Goal: Task Accomplishment & Management: Use online tool/utility

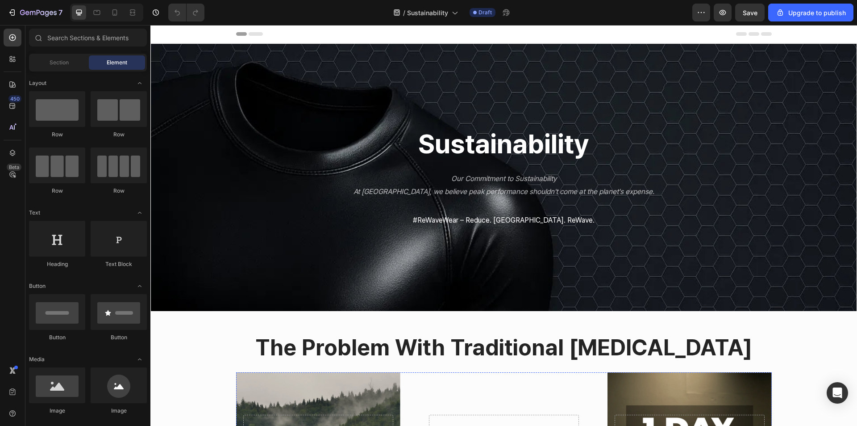
scroll to position [268, 0]
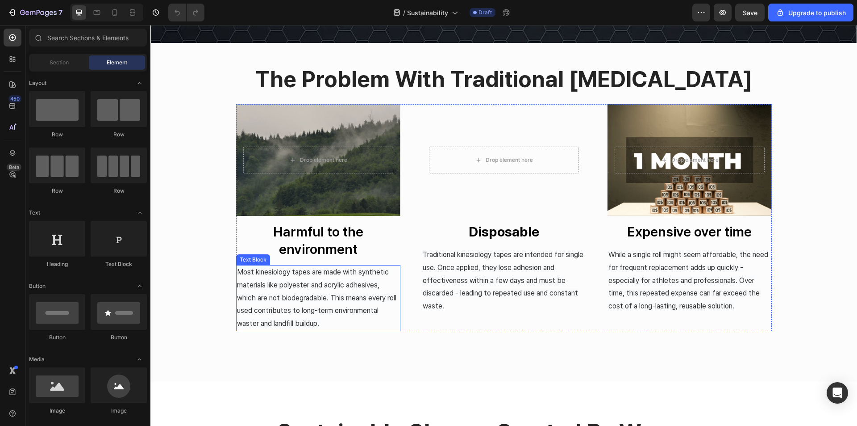
click at [279, 294] on span "Most kinesiology tapes are made with synthetic materials like polyester and acr…" at bounding box center [316, 298] width 159 height 60
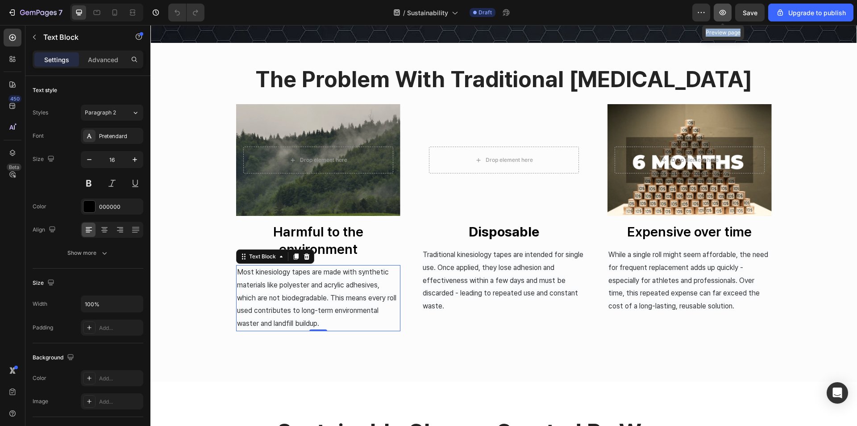
drag, startPoint x: 733, startPoint y: 17, endPoint x: 720, endPoint y: 21, distance: 13.3
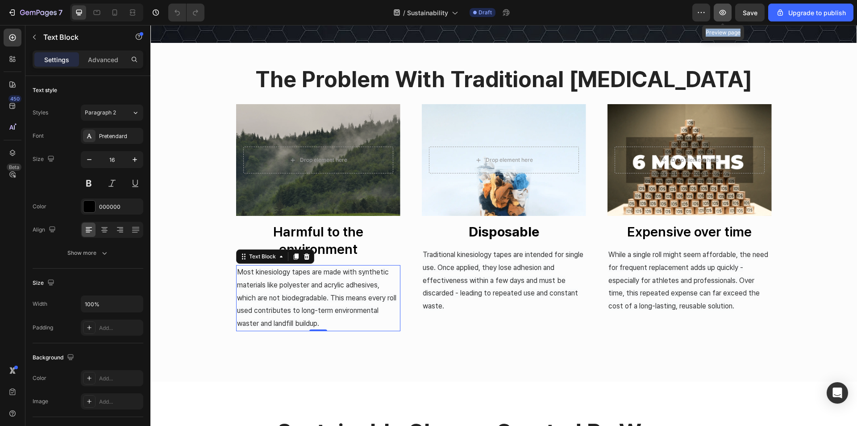
click at [720, 21] on div "Preview Preview page Save Upgrade to publish" at bounding box center [773, 13] width 161 height 18
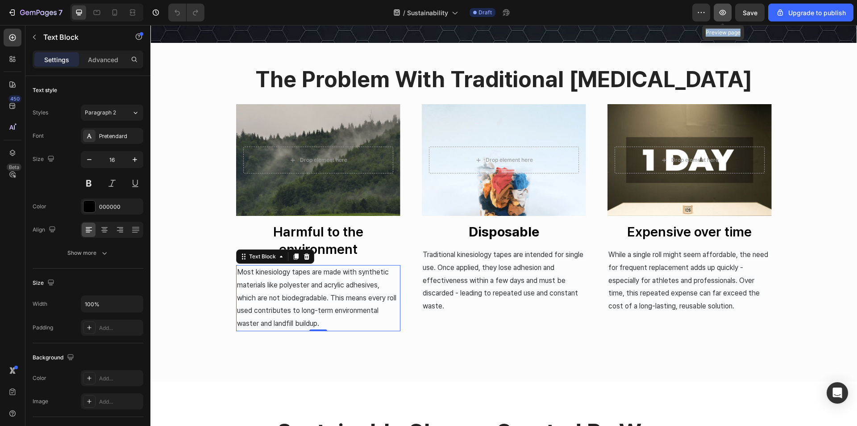
click at [720, 21] on button "button" at bounding box center [723, 13] width 18 height 18
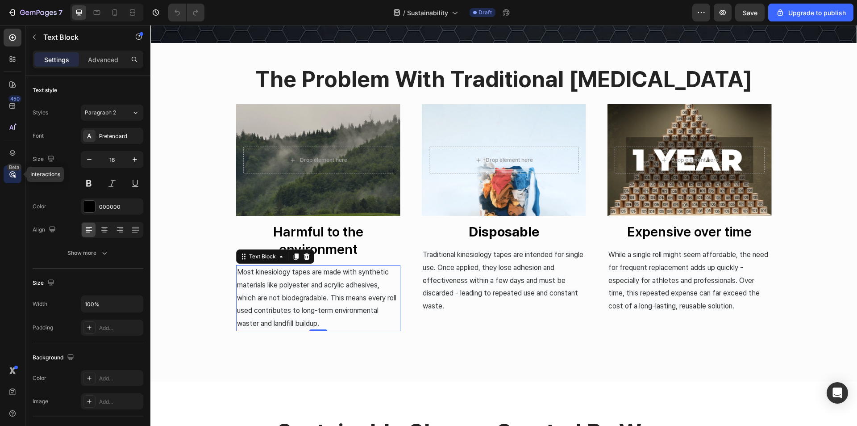
click at [12, 169] on div "Beta" at bounding box center [14, 166] width 15 height 7
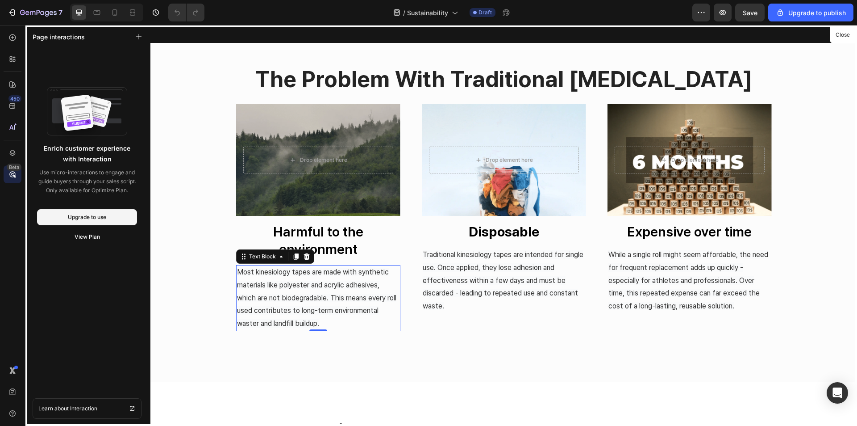
click at [370, 243] on div at bounding box center [504, 225] width 707 height 401
click at [7, 42] on div at bounding box center [13, 38] width 18 height 18
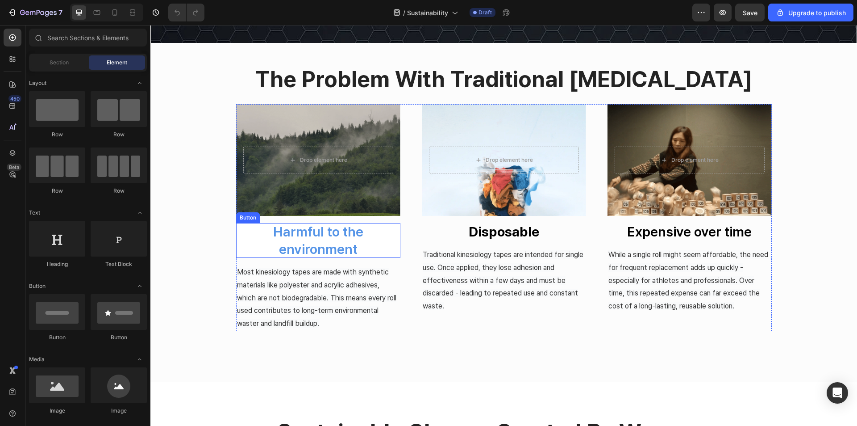
click at [375, 243] on p "Harmful to the environment" at bounding box center [318, 240] width 164 height 35
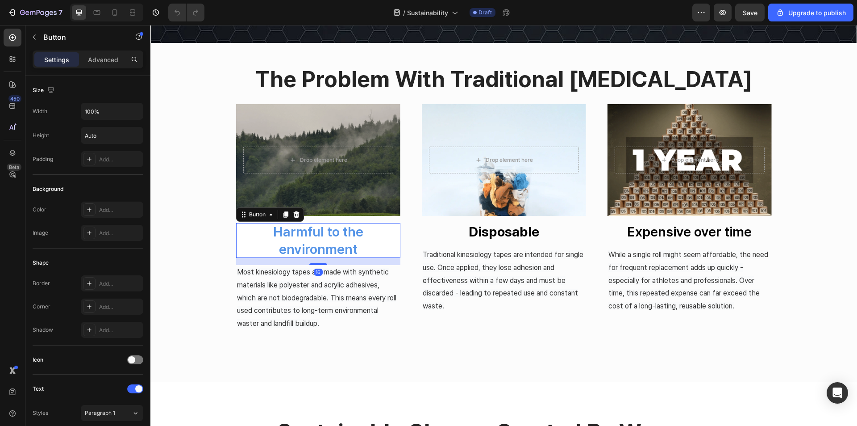
click at [363, 244] on p "Harmful to the environment" at bounding box center [318, 240] width 164 height 35
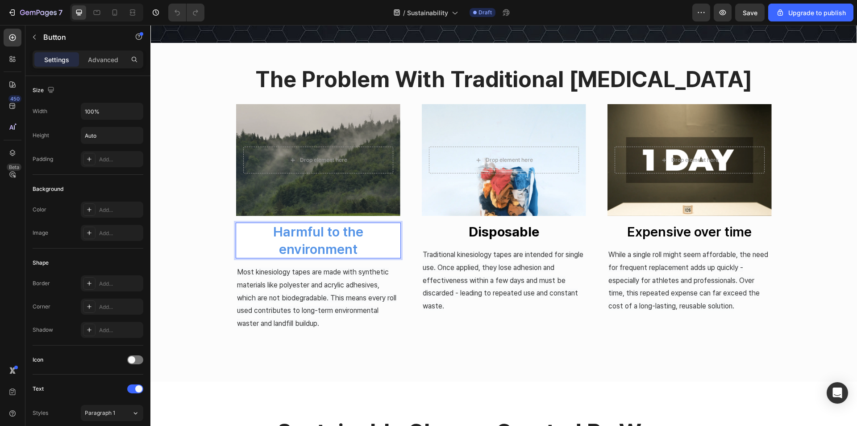
click at [363, 244] on p "Harmful to the environment" at bounding box center [318, 240] width 164 height 35
drag, startPoint x: 365, startPoint y: 250, endPoint x: 252, endPoint y: 228, distance: 115.6
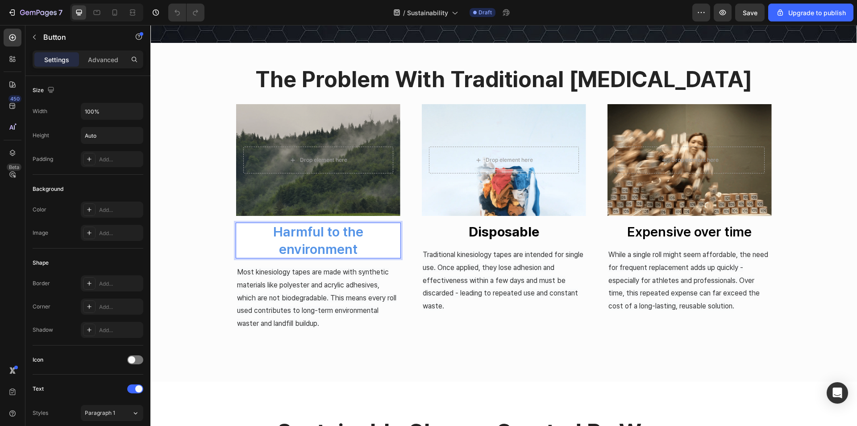
click at [252, 228] on p "Harmful to the environment" at bounding box center [318, 240] width 164 height 35
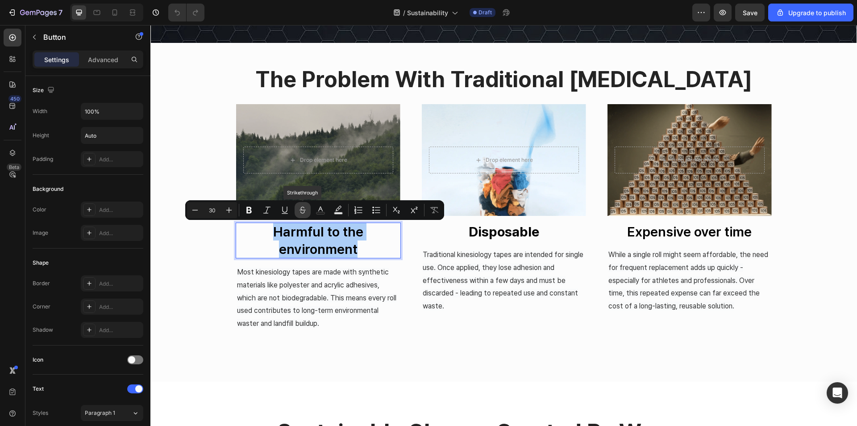
click at [305, 213] on icon "Editor contextual toolbar" at bounding box center [302, 209] width 9 height 9
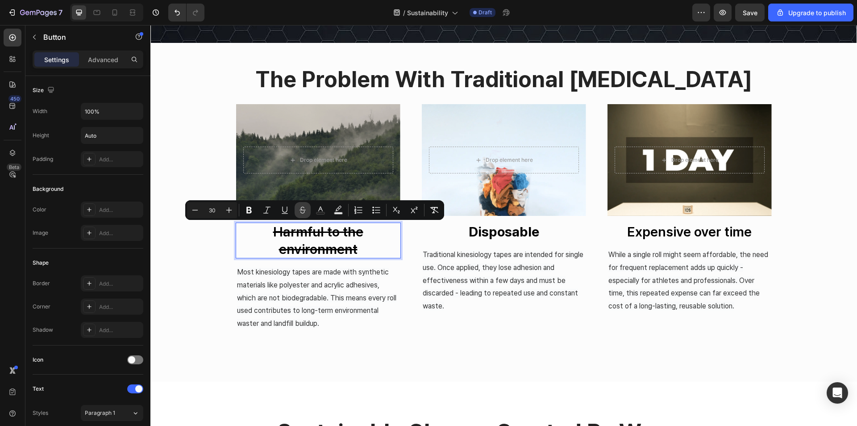
click at [305, 213] on icon "Editor contextual toolbar" at bounding box center [302, 209] width 9 height 9
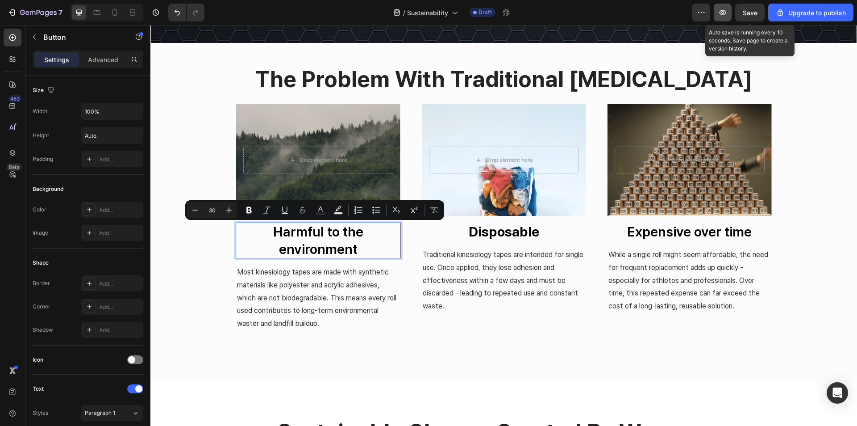
click at [723, 13] on icon "button" at bounding box center [723, 12] width 9 height 9
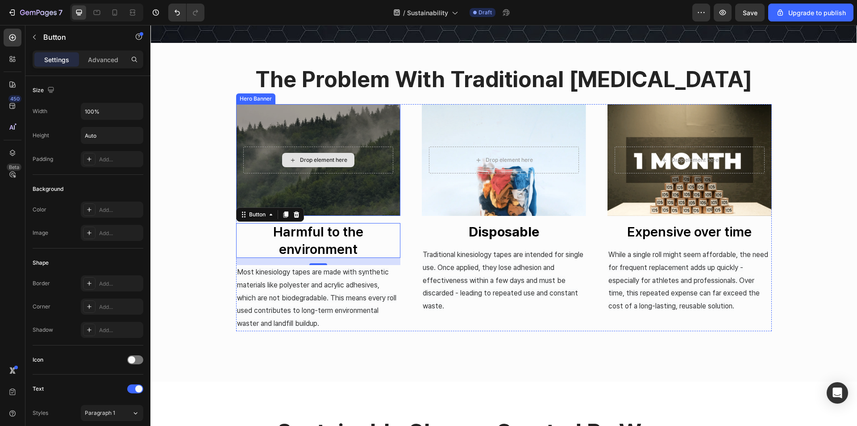
click at [301, 117] on div "Overlay" at bounding box center [318, 160] width 164 height 112
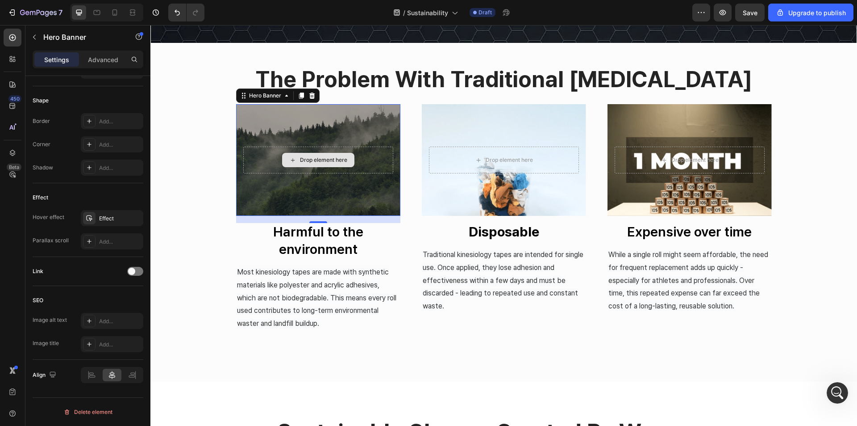
scroll to position [0, 0]
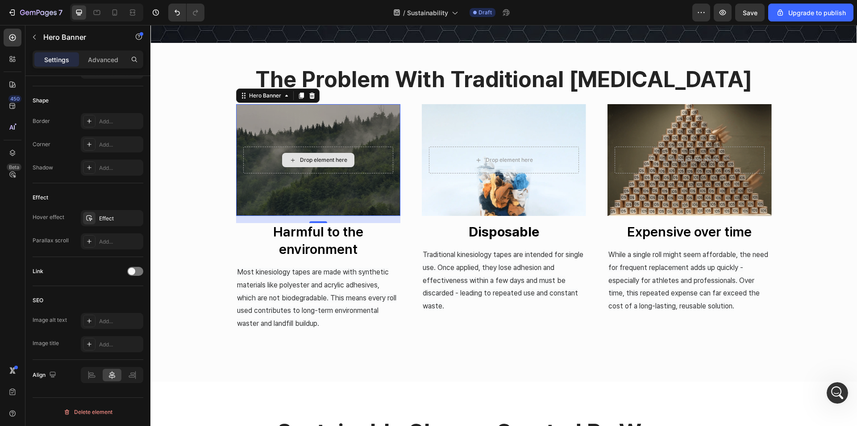
click at [263, 199] on div "Overlay" at bounding box center [318, 160] width 164 height 112
